Goal: Task Accomplishment & Management: Manage account settings

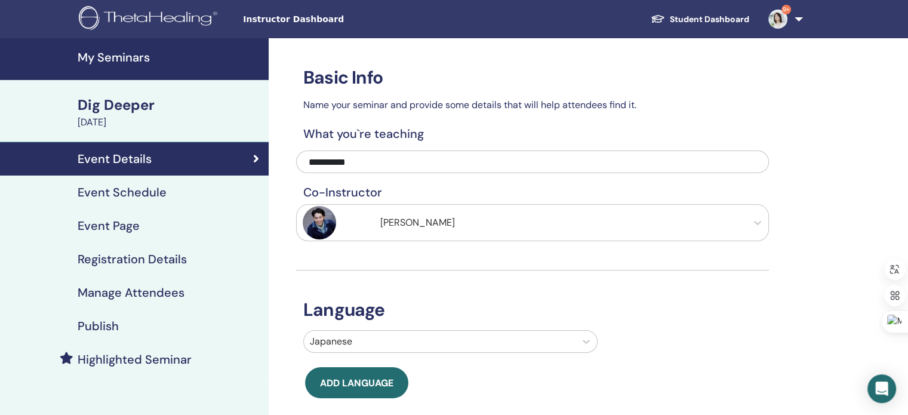
click at [116, 57] on h4 "My Seminars" at bounding box center [170, 57] width 184 height 14
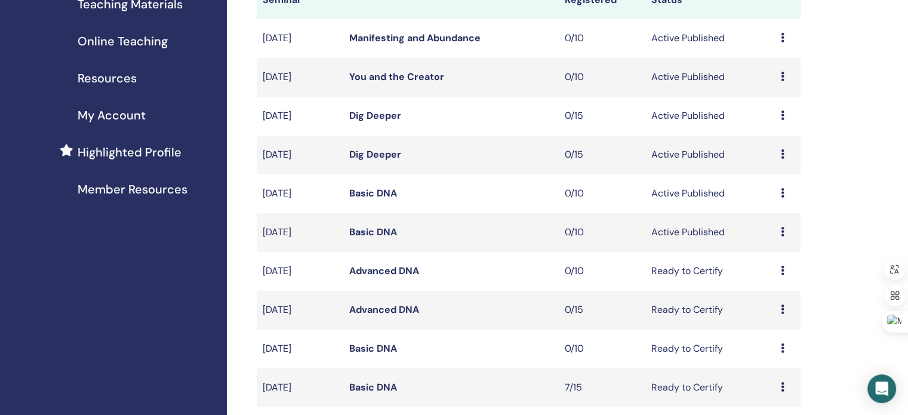
scroll to position [263, 0]
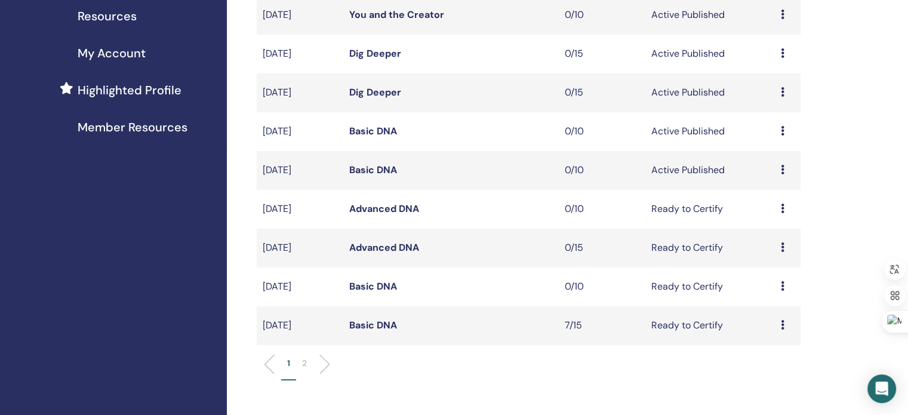
click at [781, 207] on icon at bounding box center [783, 209] width 4 height 10
click at [769, 220] on link "Preview" at bounding box center [766, 216] width 34 height 13
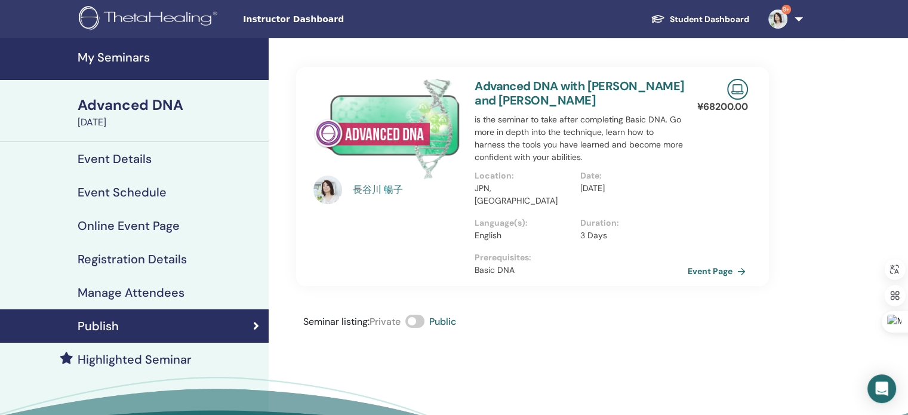
click at [699, 262] on link "Event Page" at bounding box center [719, 271] width 63 height 18
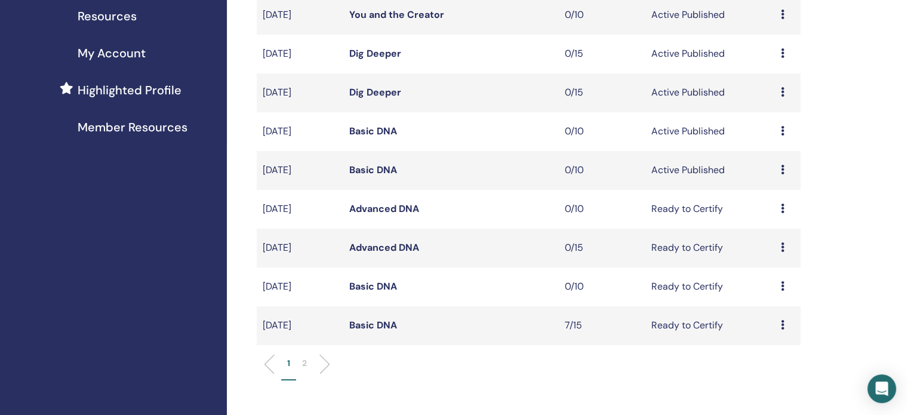
scroll to position [263, 0]
click at [783, 209] on icon at bounding box center [783, 209] width 4 height 10
click at [768, 217] on link "Preview" at bounding box center [769, 218] width 34 height 13
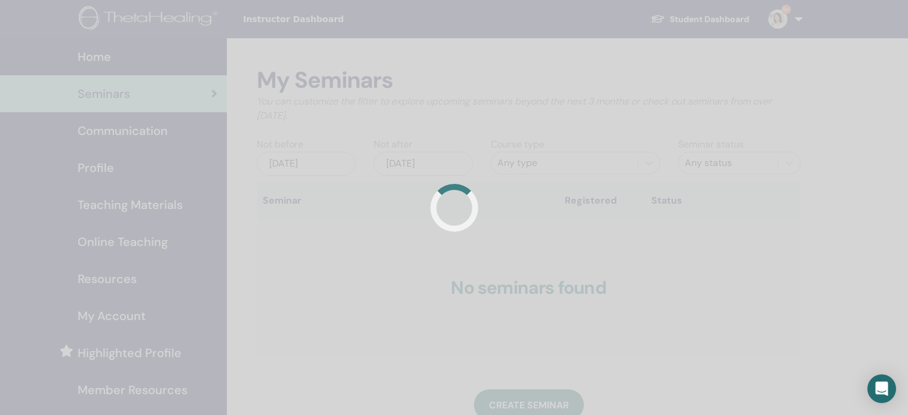
scroll to position [263, 0]
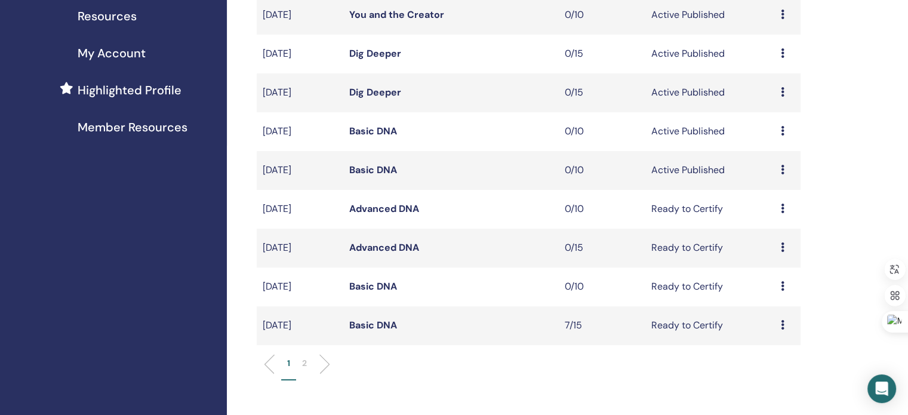
click at [781, 248] on icon at bounding box center [783, 247] width 4 height 10
click at [774, 256] on link "Preview" at bounding box center [766, 257] width 34 height 13
click at [781, 208] on icon at bounding box center [783, 209] width 4 height 10
click at [774, 217] on link "Preview" at bounding box center [767, 217] width 34 height 13
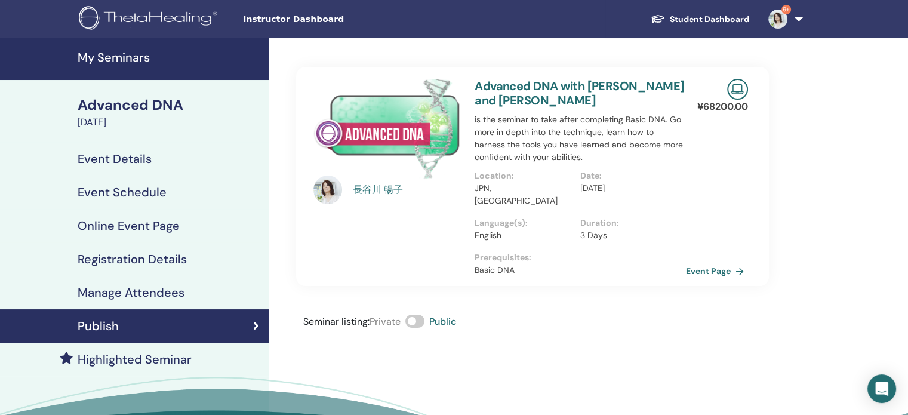
scroll to position [62, 0]
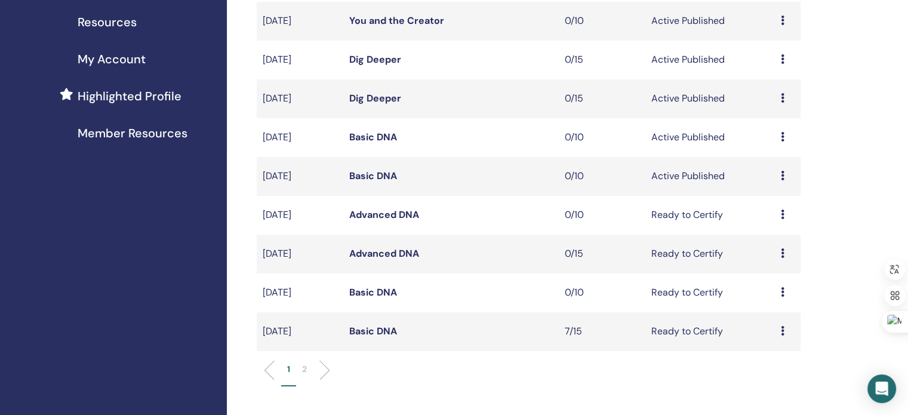
scroll to position [298, 0]
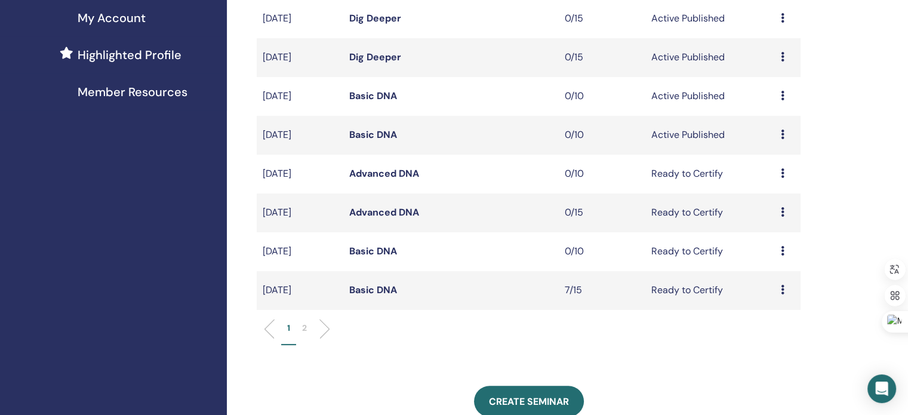
click at [783, 212] on icon at bounding box center [783, 212] width 4 height 10
click at [771, 217] on link "Preview" at bounding box center [768, 221] width 34 height 13
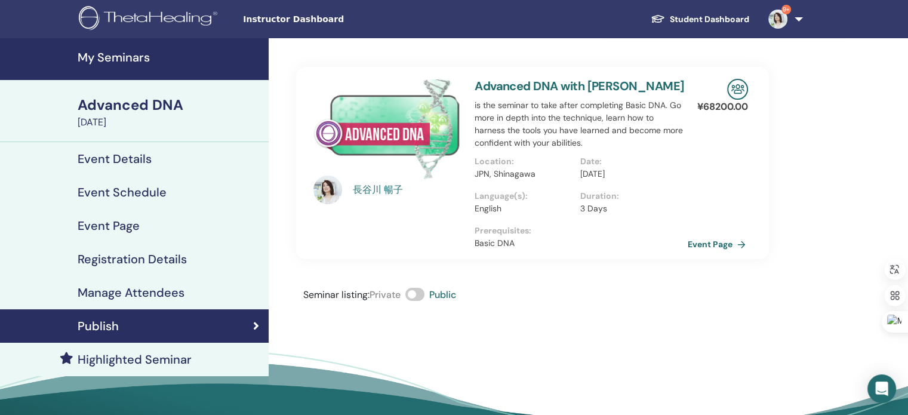
click at [703, 248] on link "Event Page" at bounding box center [719, 244] width 63 height 18
click at [701, 240] on link "Event Page" at bounding box center [719, 244] width 63 height 18
click at [107, 158] on h4 "Event Details" at bounding box center [115, 159] width 74 height 14
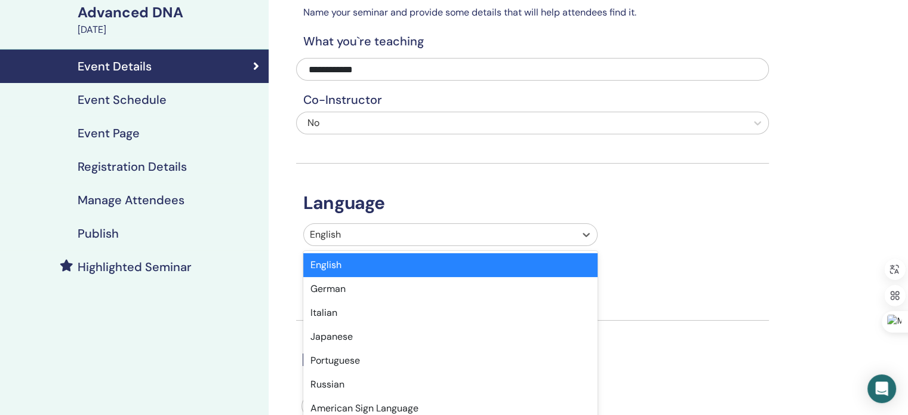
click at [543, 246] on div "option English selected, 1 of 47. 47 results available. Use Up and Down to choo…" at bounding box center [450, 234] width 294 height 23
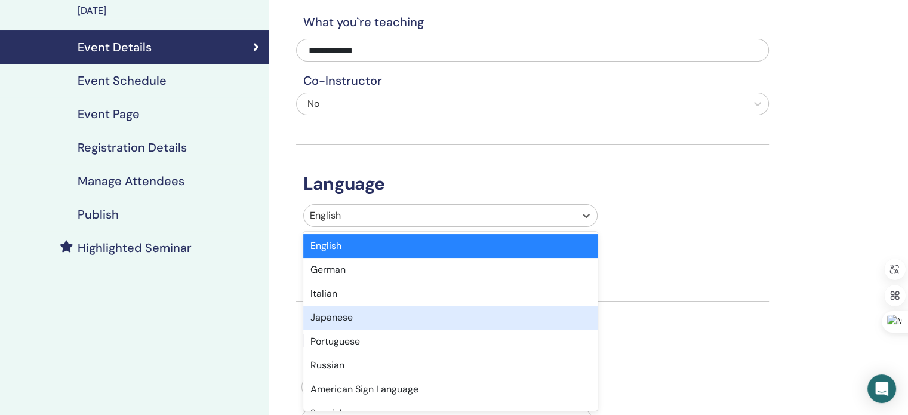
scroll to position [112, 0]
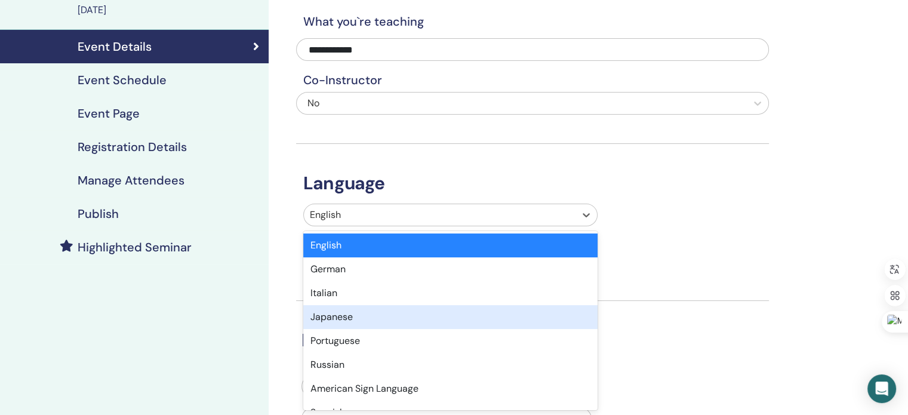
click at [457, 320] on div "Japanese" at bounding box center [450, 317] width 294 height 24
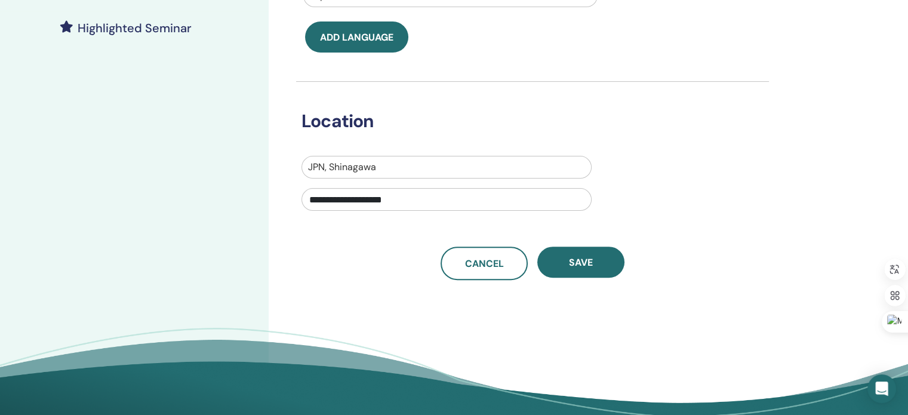
scroll to position [351, 0]
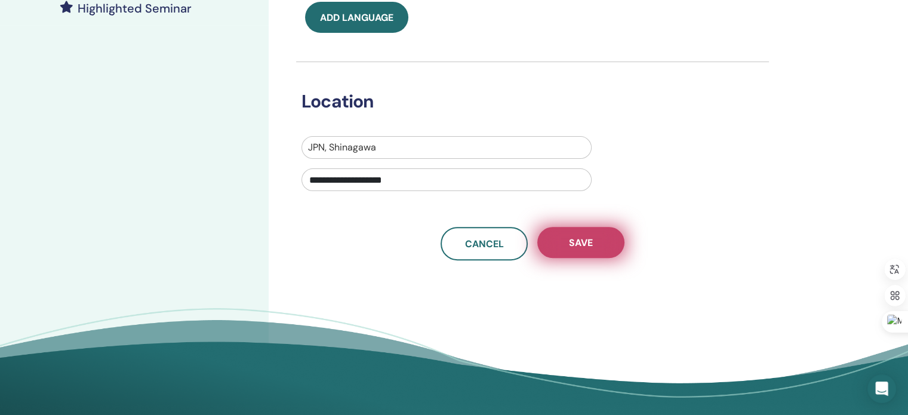
click at [563, 236] on button "Save" at bounding box center [580, 242] width 87 height 31
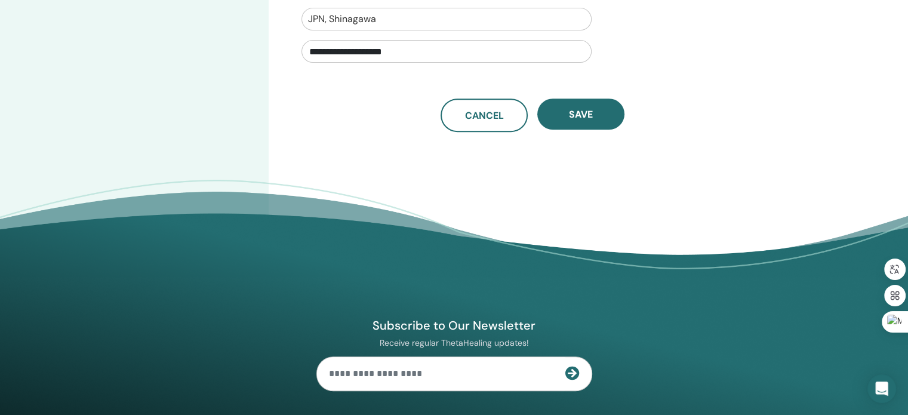
scroll to position [480, 0]
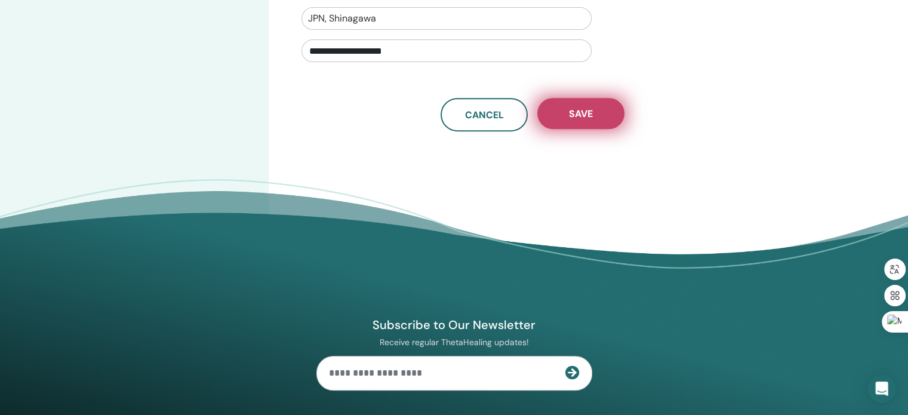
click at [574, 113] on span "Save" at bounding box center [581, 113] width 24 height 13
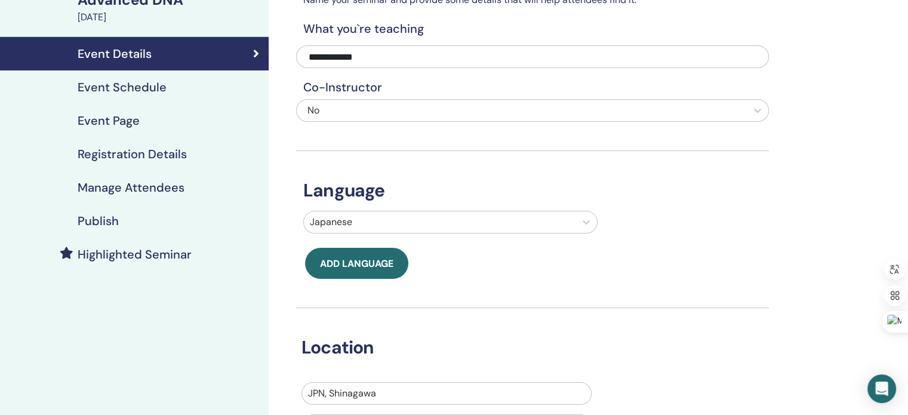
scroll to position [103, 0]
